Goal: Navigation & Orientation: Find specific page/section

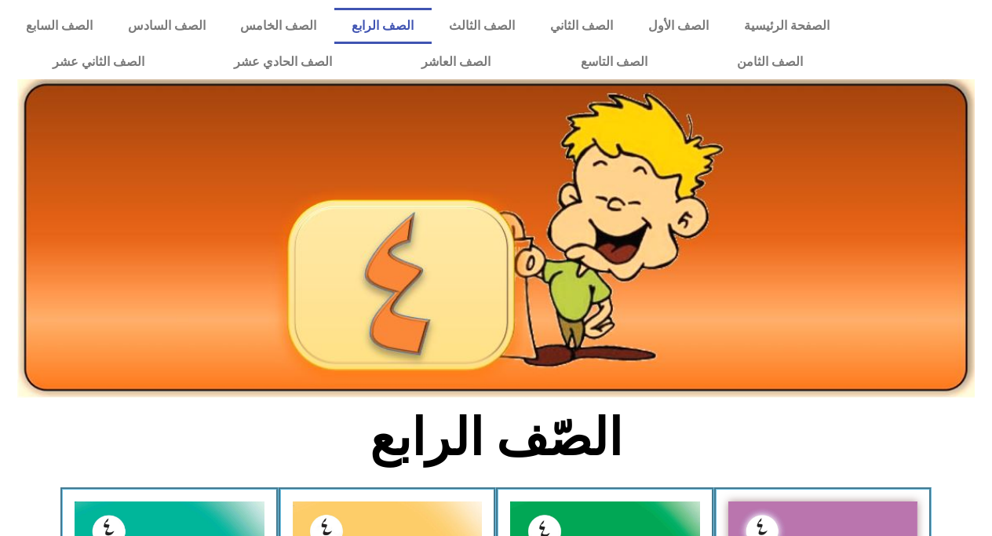
scroll to position [353, 0]
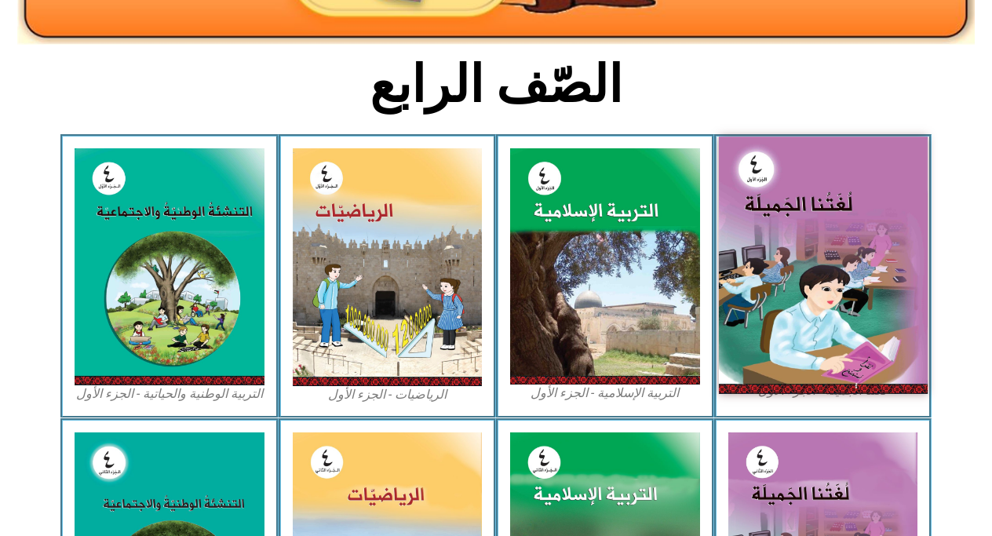
click at [851, 228] on img at bounding box center [822, 265] width 209 height 257
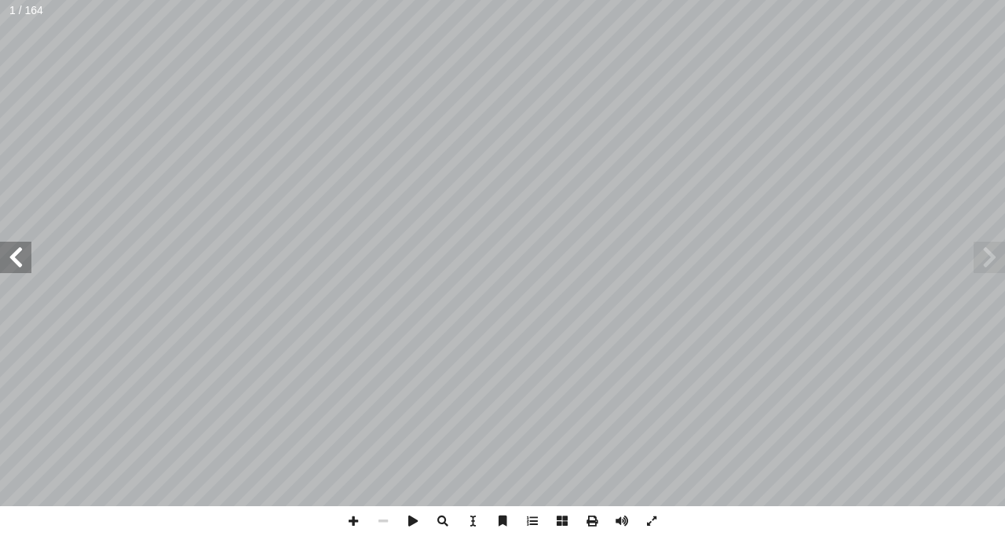
click at [24, 243] on span at bounding box center [15, 257] width 31 height 31
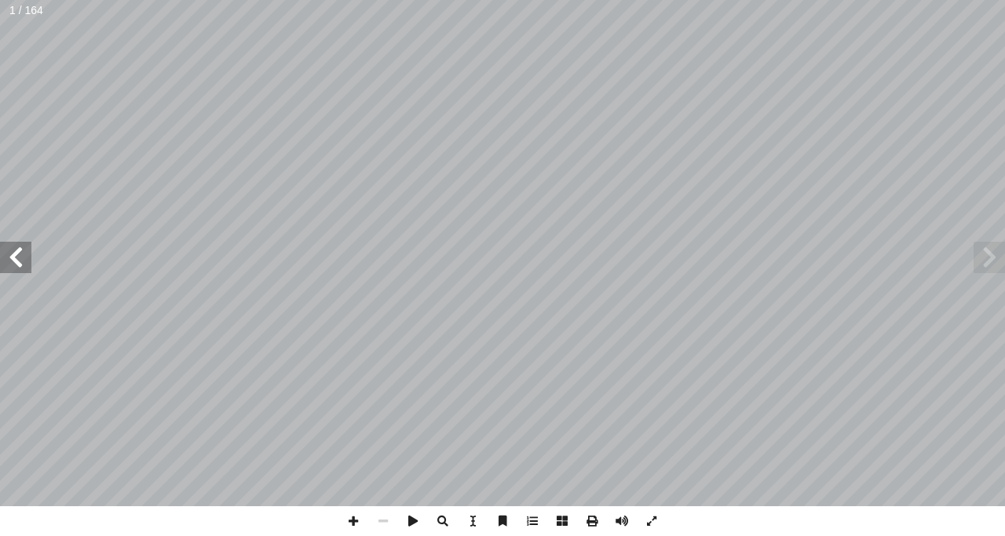
click at [24, 243] on span at bounding box center [15, 257] width 31 height 31
click at [15, 257] on span at bounding box center [15, 257] width 31 height 31
click at [27, 254] on span at bounding box center [15, 257] width 31 height 31
click at [20, 252] on span at bounding box center [15, 257] width 31 height 31
